Goal: Task Accomplishment & Management: Use online tool/utility

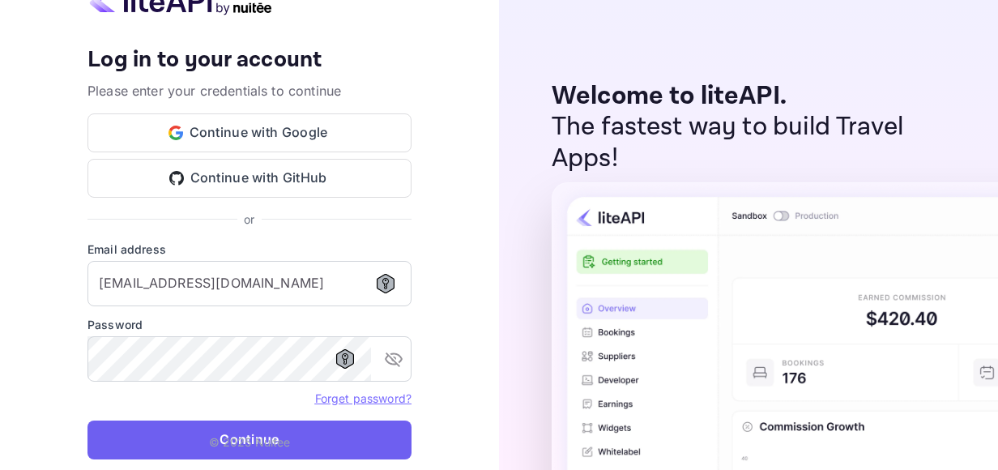
click at [300, 449] on button "Continue" at bounding box center [249, 439] width 324 height 39
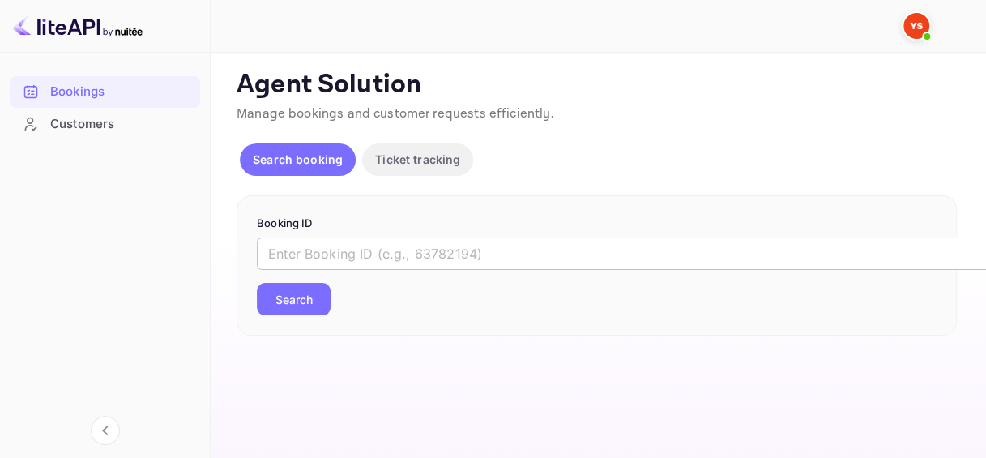
click at [371, 241] on input "text" at bounding box center [662, 253] width 810 height 32
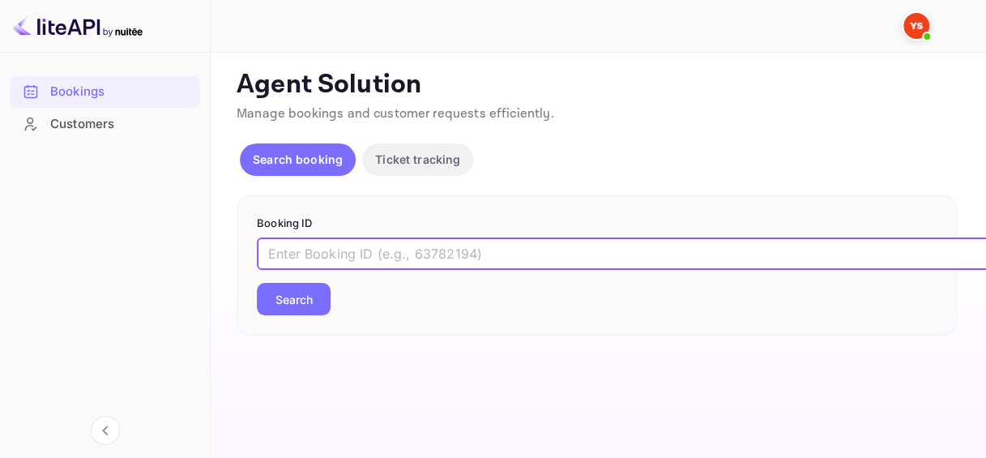
paste input "8928632"
type input "8928632"
click at [303, 304] on button "Search" at bounding box center [294, 299] width 74 height 32
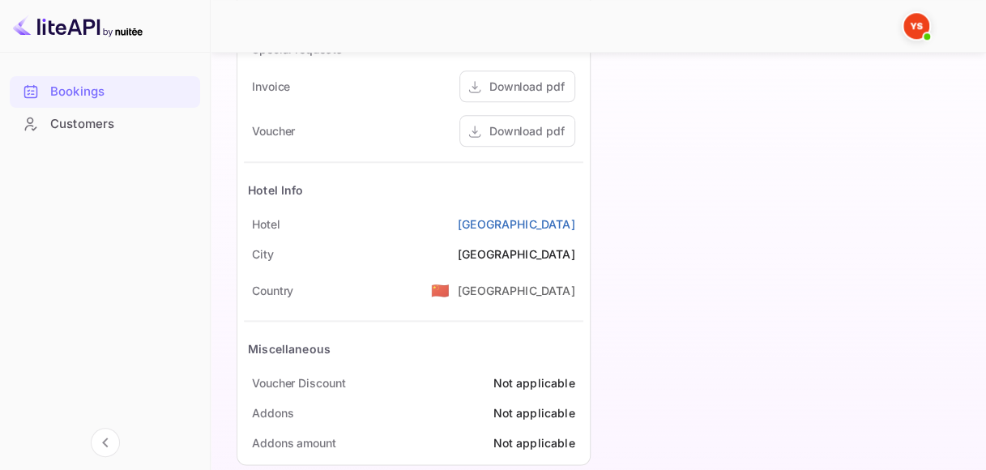
scroll to position [803, 0]
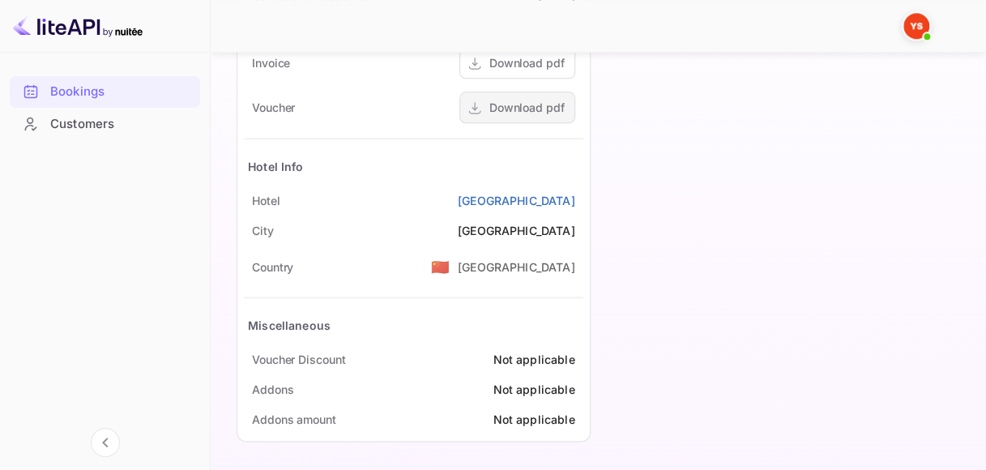
click at [543, 108] on div "Download pdf" at bounding box center [526, 107] width 75 height 17
